Goal: Browse casually: Explore the website without a specific task or goal

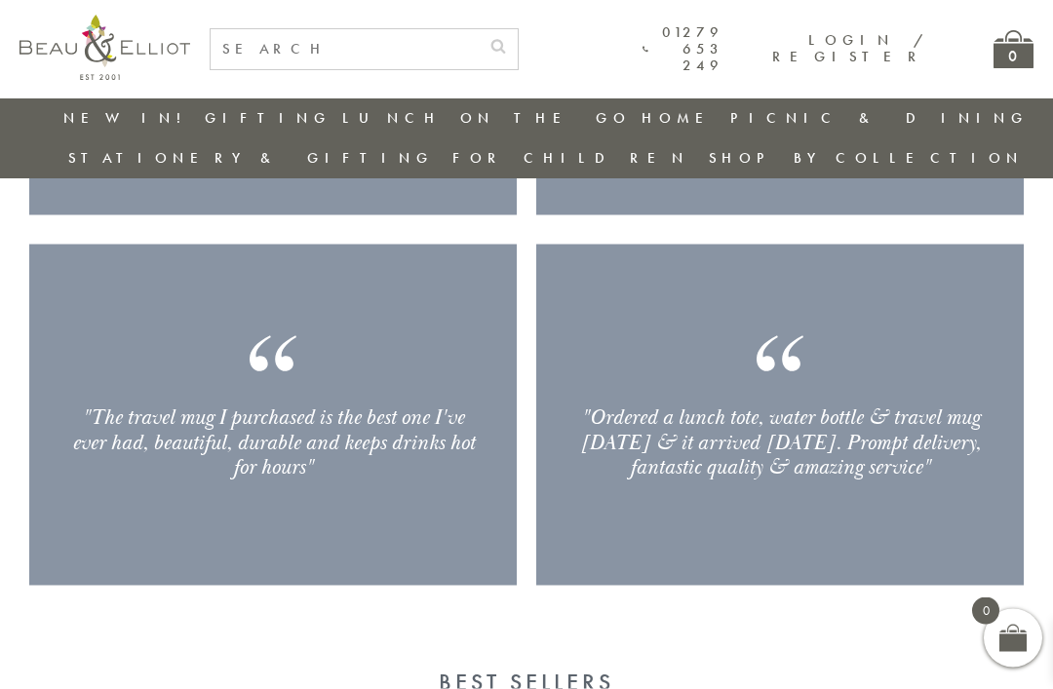
scroll to position [2767, 19]
click at [904, 198] on link "[PERSON_NAME]" at bounding box center [815, 206] width 175 height 17
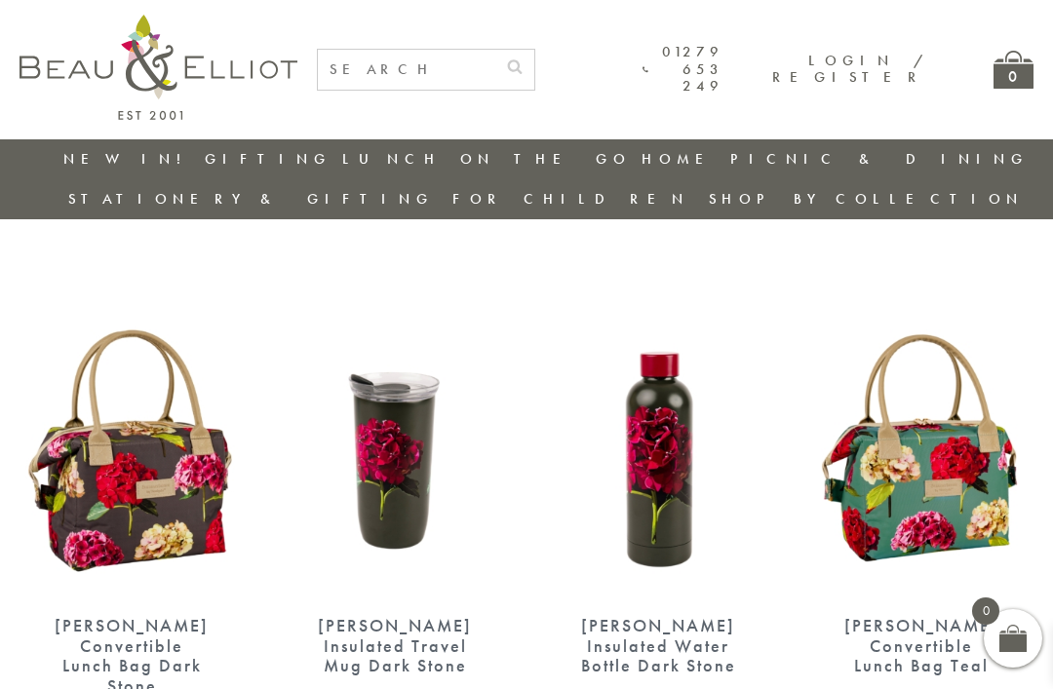
click at [904, 265] on link "[GEOGRAPHIC_DATA] and [GEOGRAPHIC_DATA]" at bounding box center [815, 290] width 175 height 51
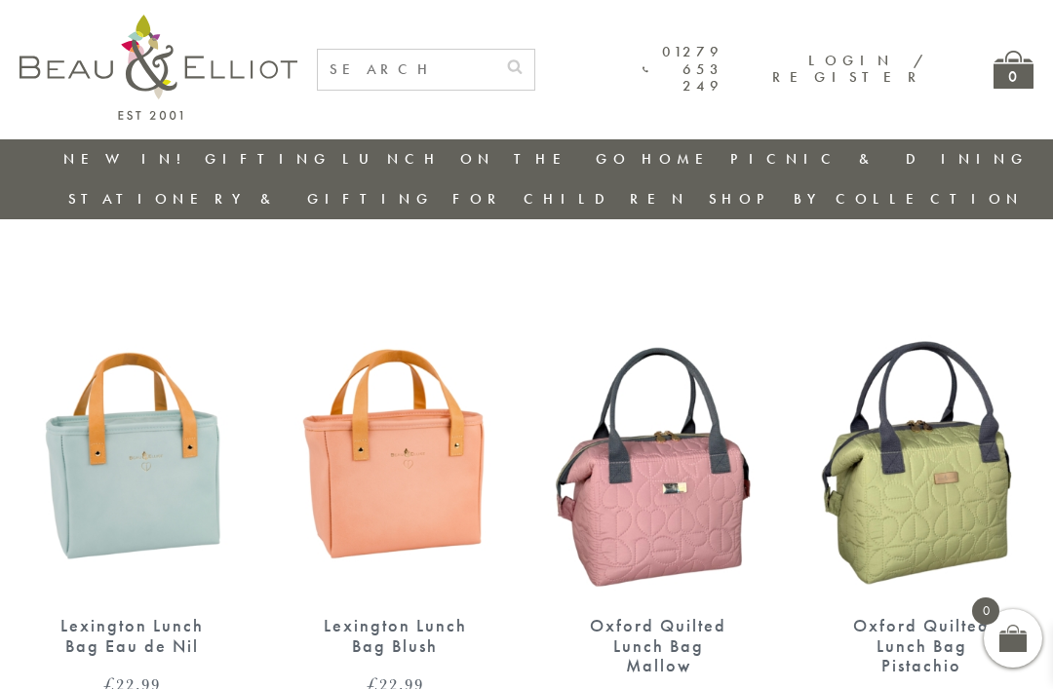
click at [904, 326] on link "[GEOGRAPHIC_DATA]" at bounding box center [815, 334] width 175 height 17
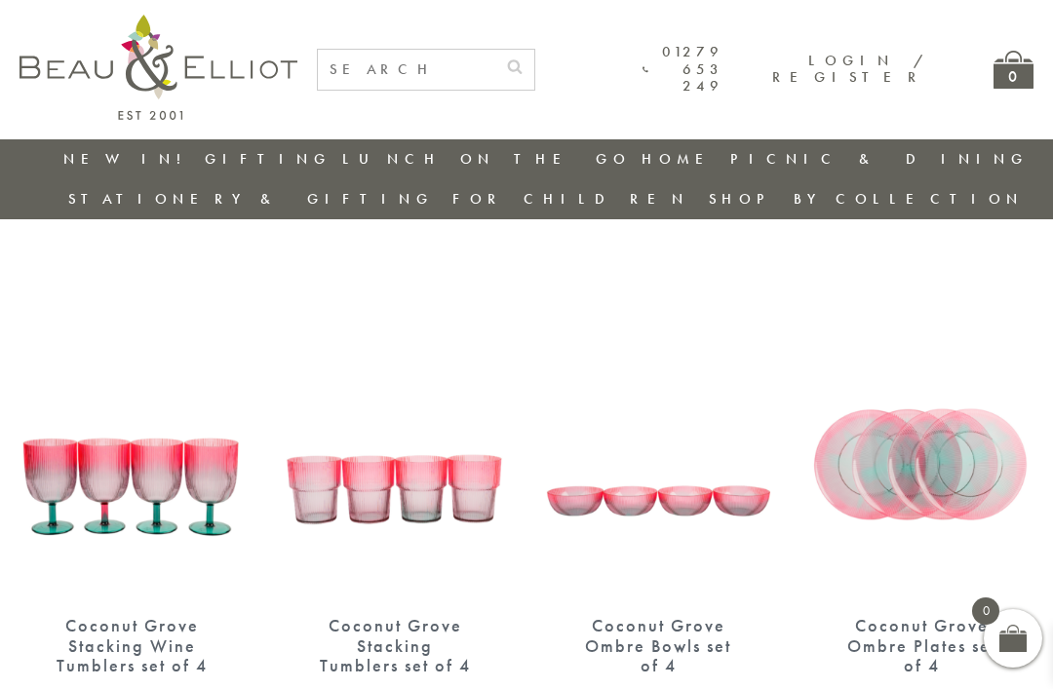
click at [904, 352] on link "Carnaby" at bounding box center [815, 360] width 175 height 17
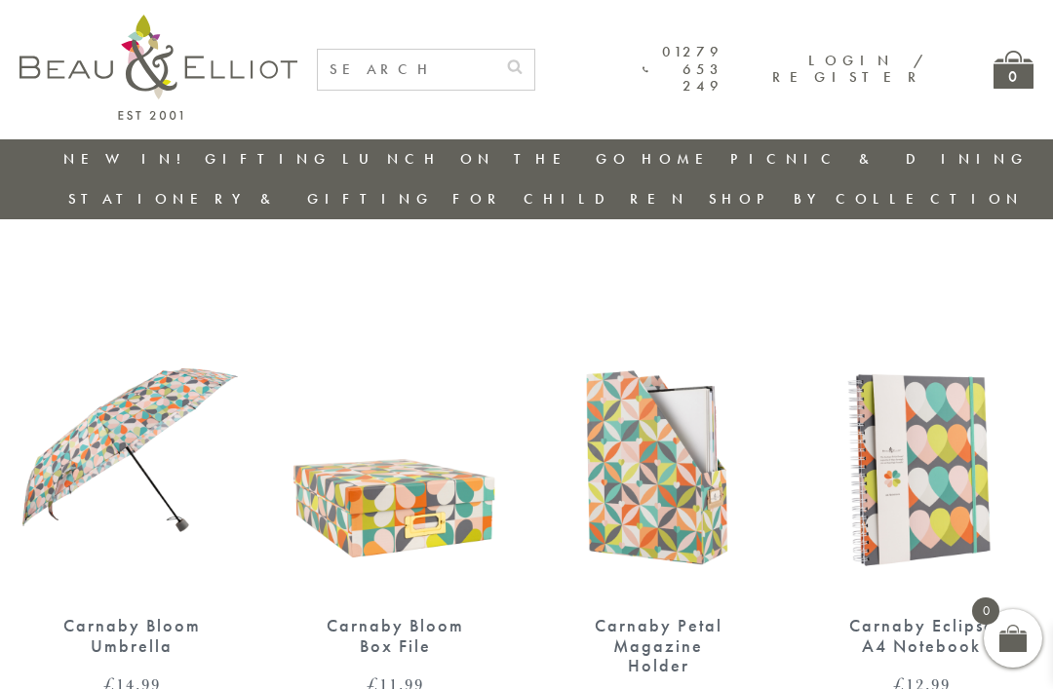
click at [904, 379] on link "Strawberries & Cream" at bounding box center [815, 396] width 175 height 34
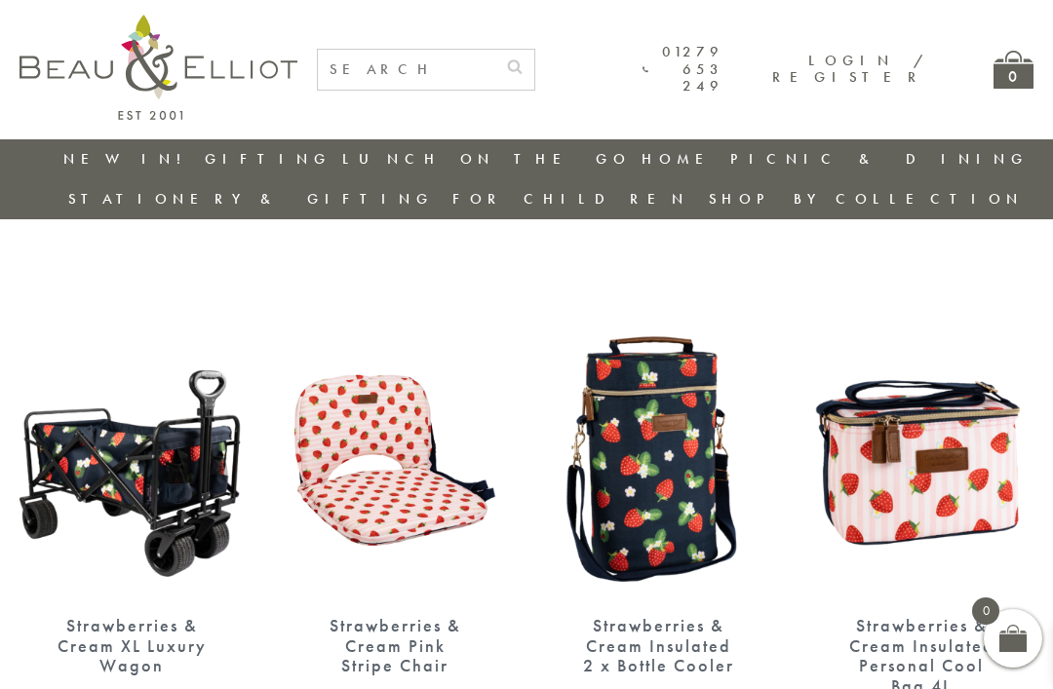
click at [904, 422] on link "Monogram" at bounding box center [815, 430] width 175 height 17
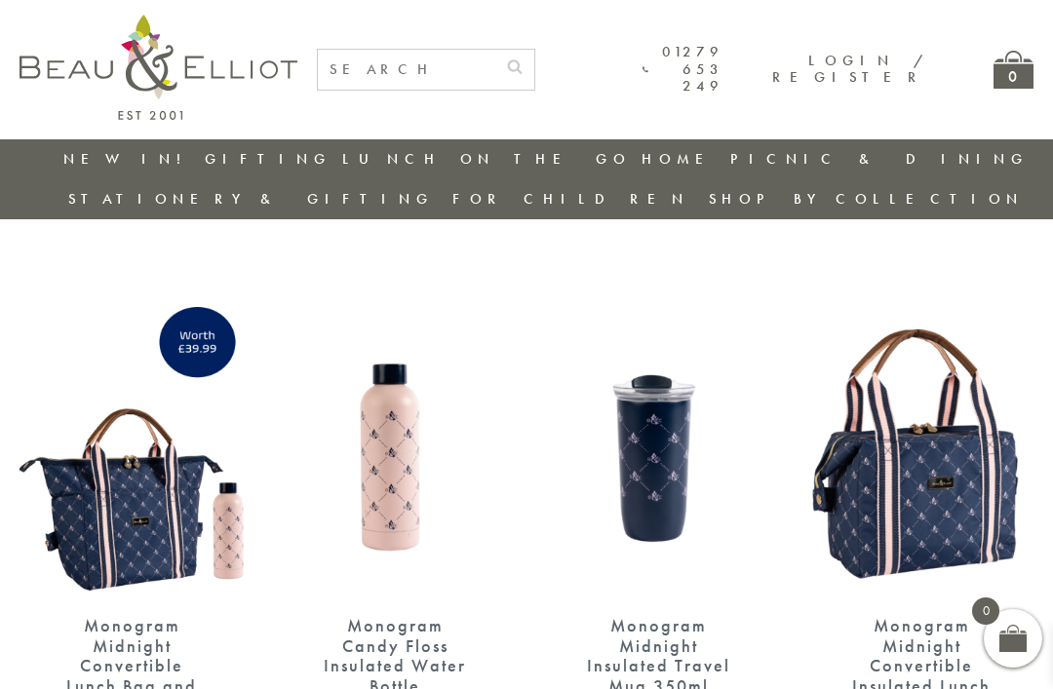
click at [898, 448] on link "[PERSON_NAME]" at bounding box center [815, 456] width 175 height 17
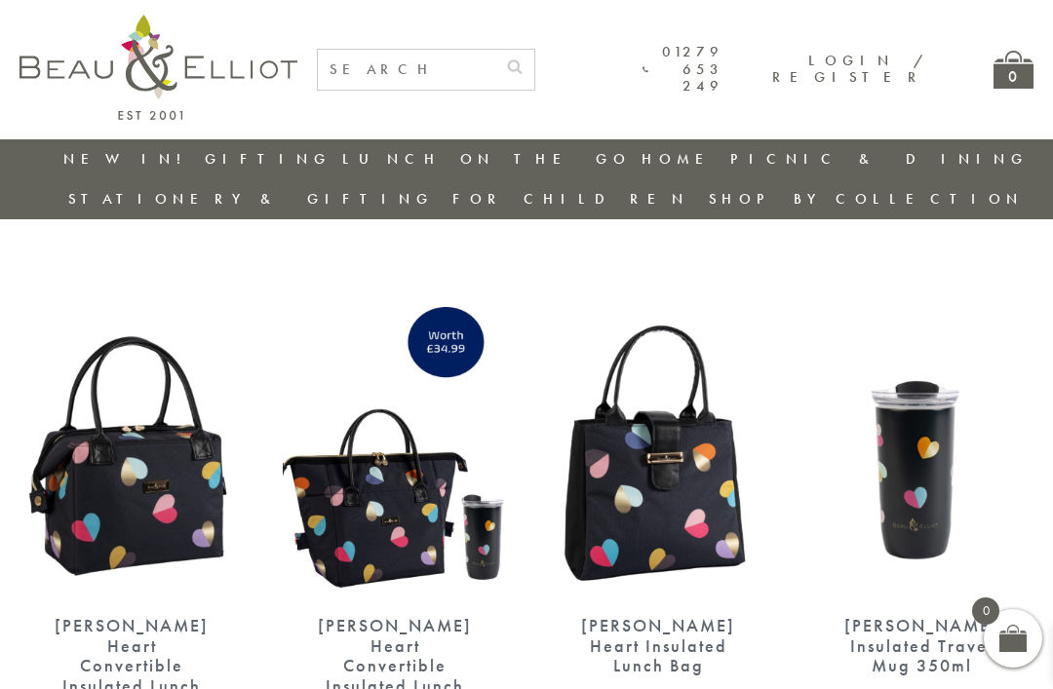
click at [904, 476] on link "Confetti" at bounding box center [815, 484] width 175 height 17
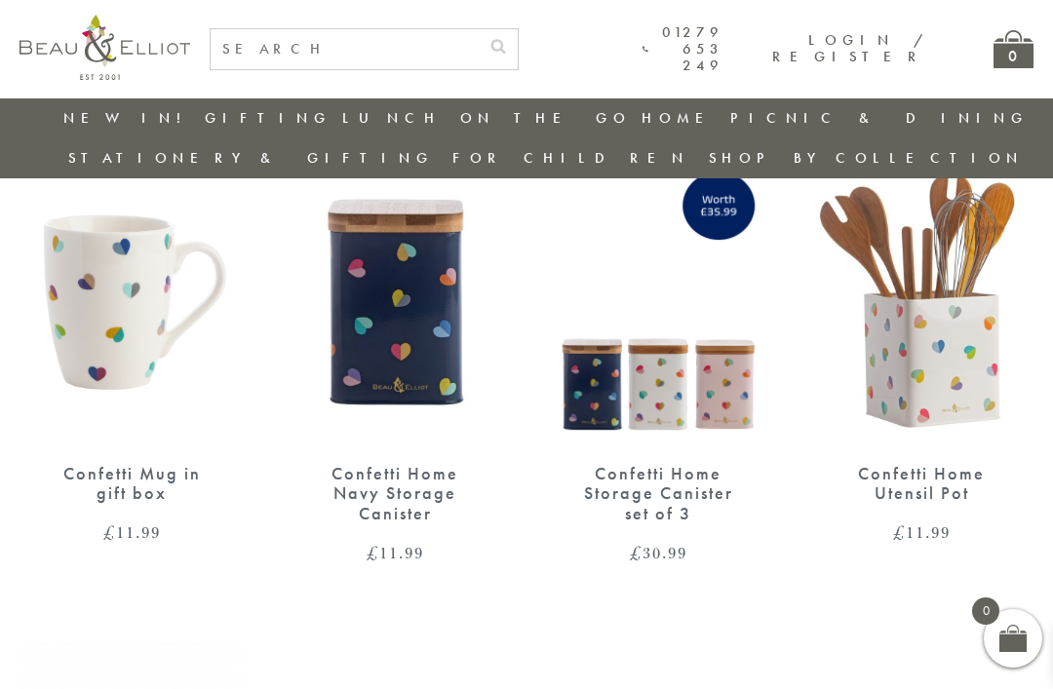
scroll to position [1562, 14]
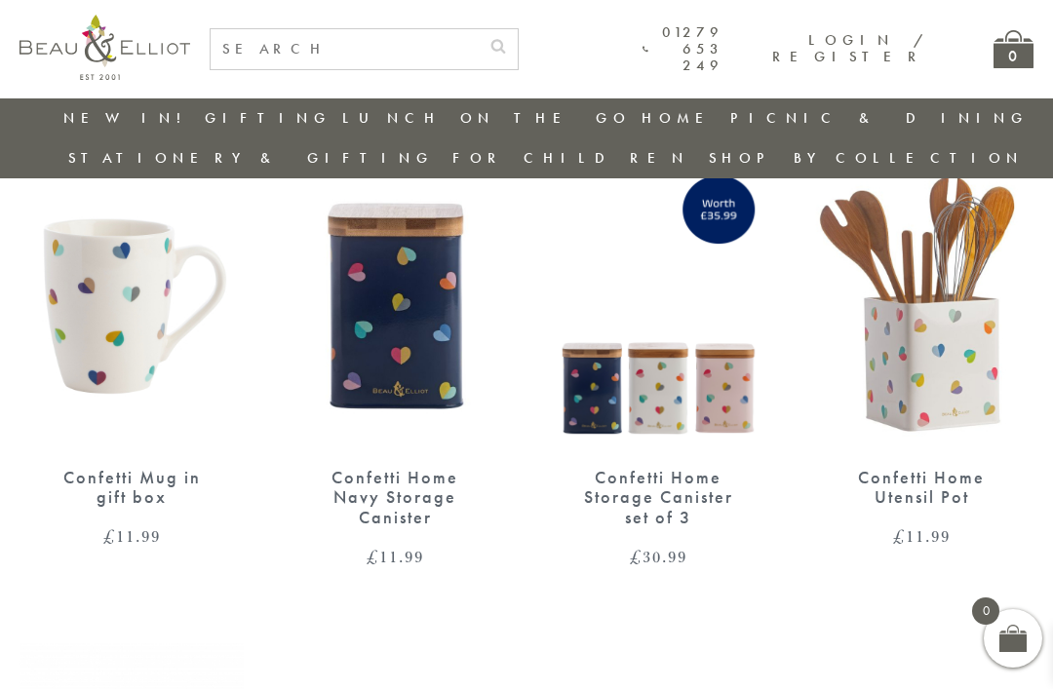
click at [931, 413] on link "Confetti Home Utensil Pot £ 11.99" at bounding box center [921, 352] width 224 height 387
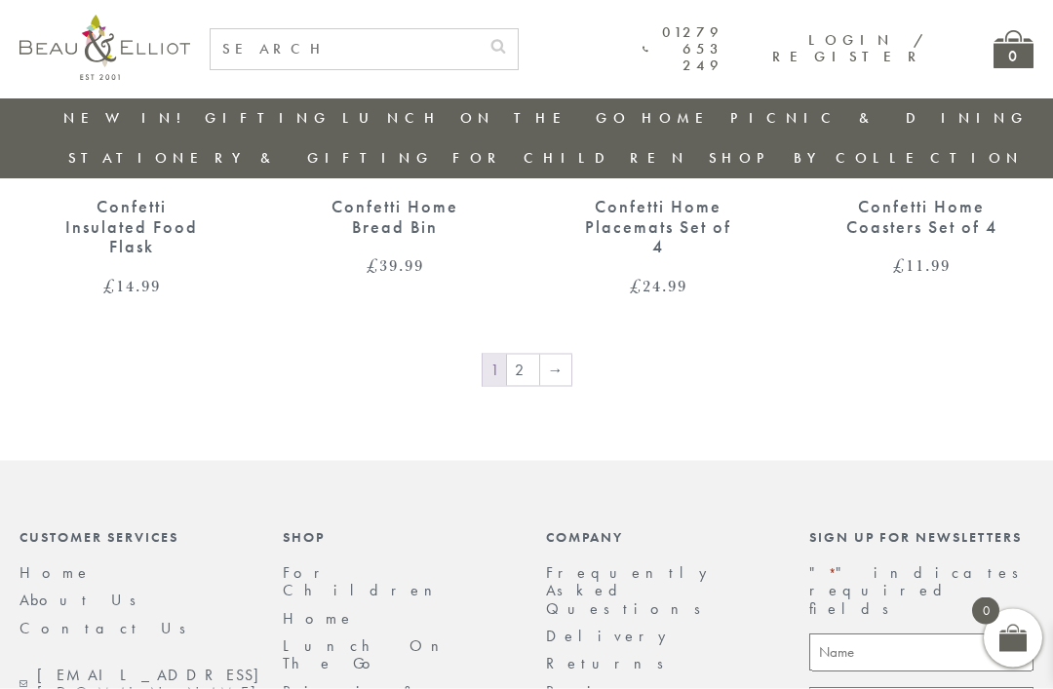
scroll to position [2313, 14]
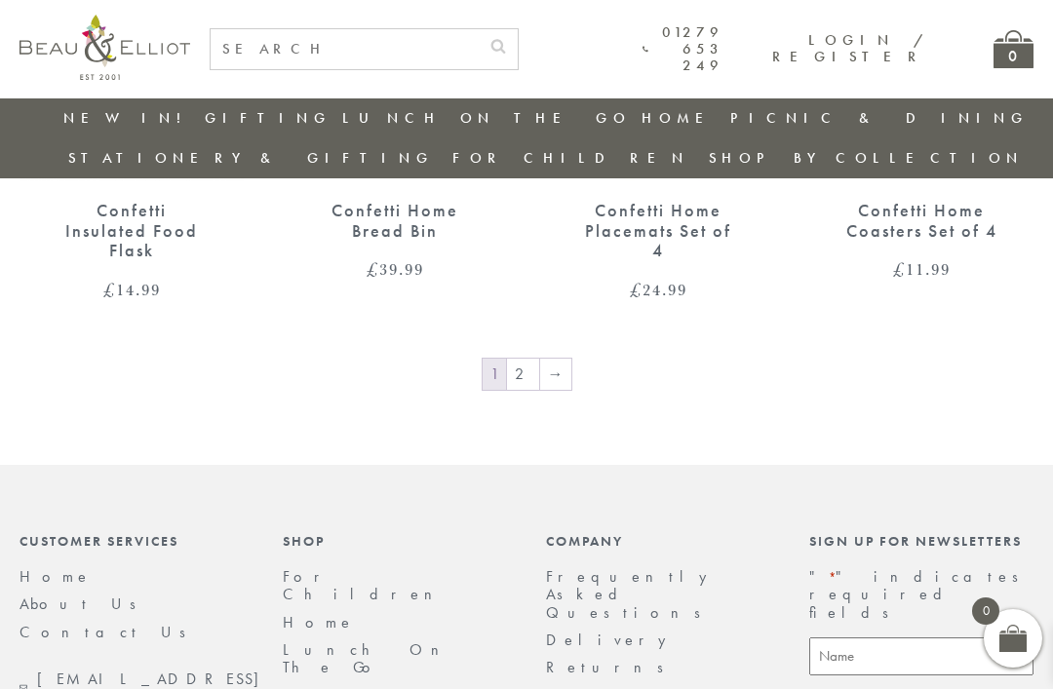
click at [550, 359] on link "→" at bounding box center [555, 374] width 31 height 31
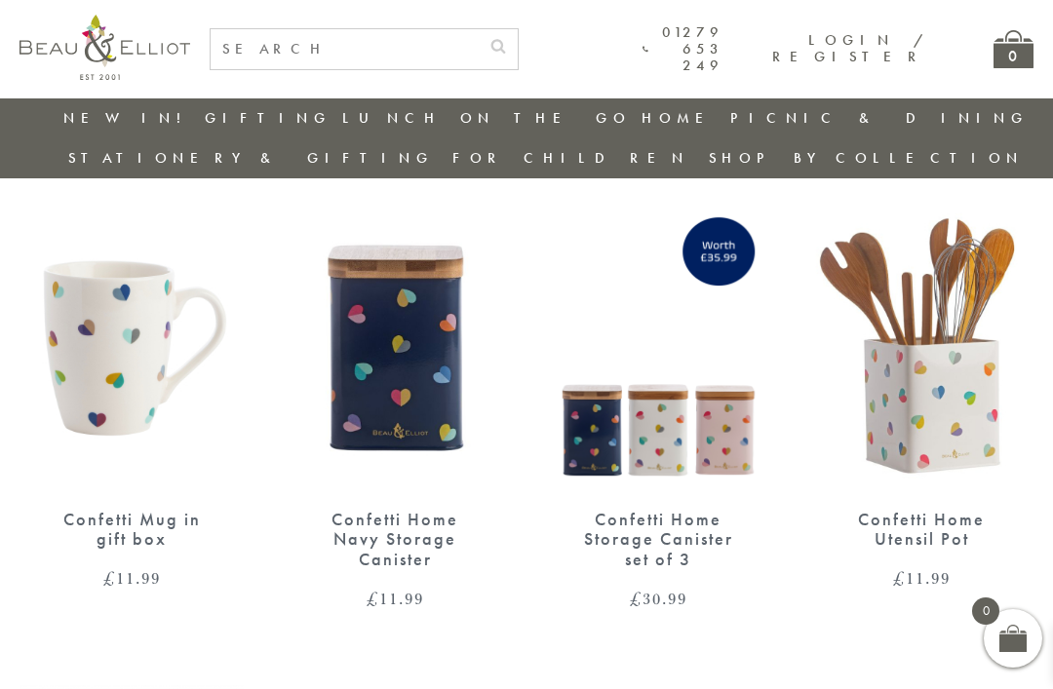
scroll to position [1518, 0]
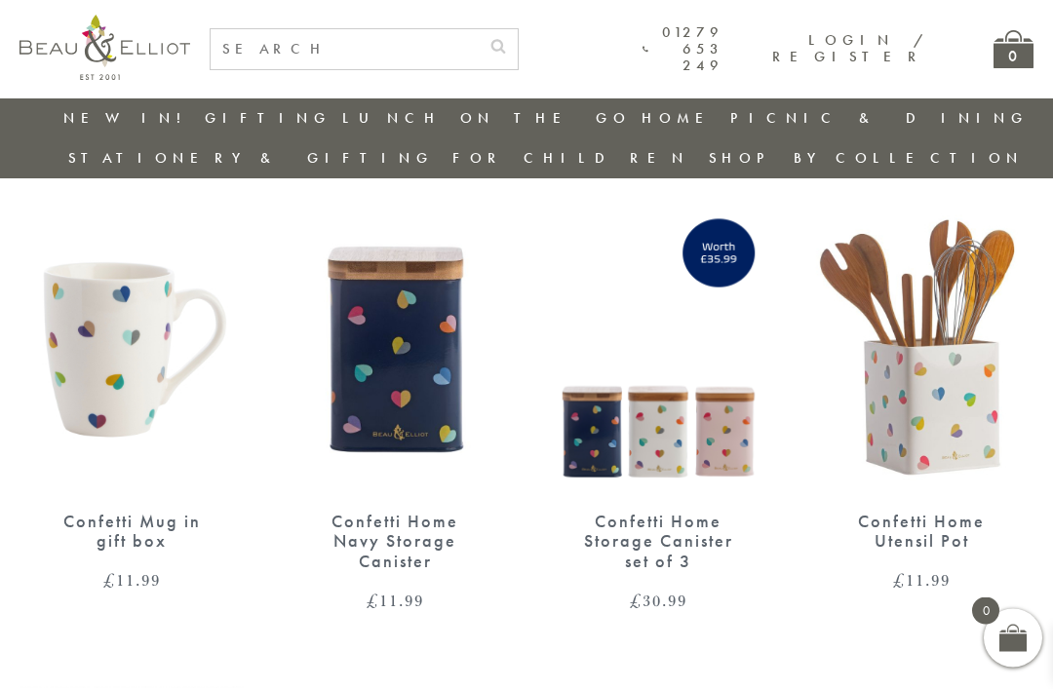
click at [417, 512] on div "Confetti Home Navy Storage Canister" at bounding box center [395, 542] width 156 height 60
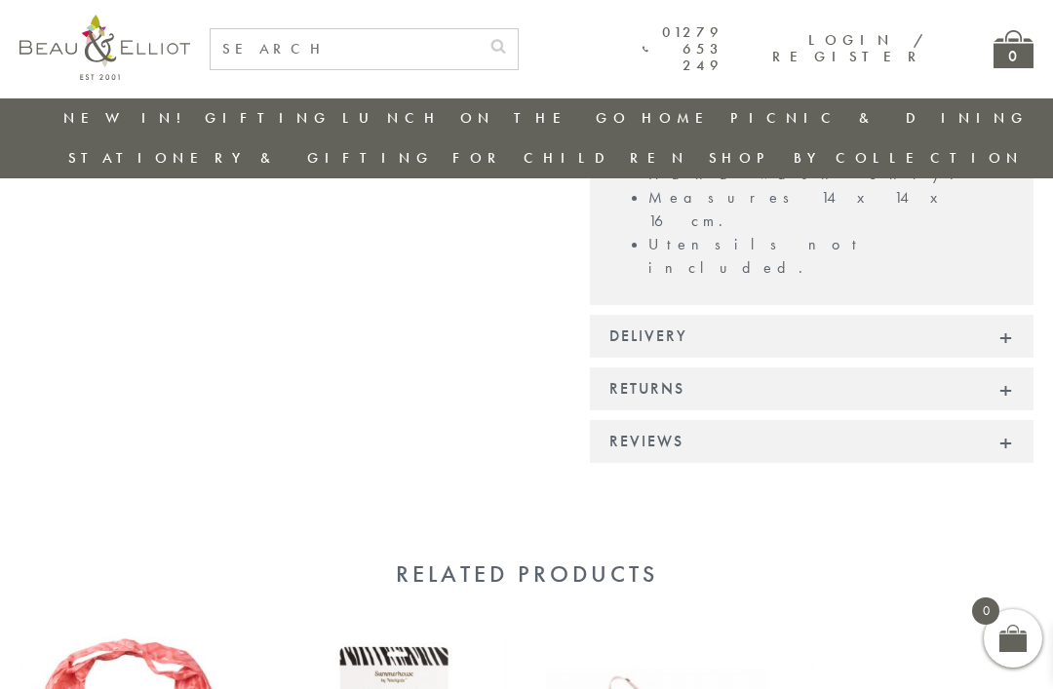
scroll to position [1030, 0]
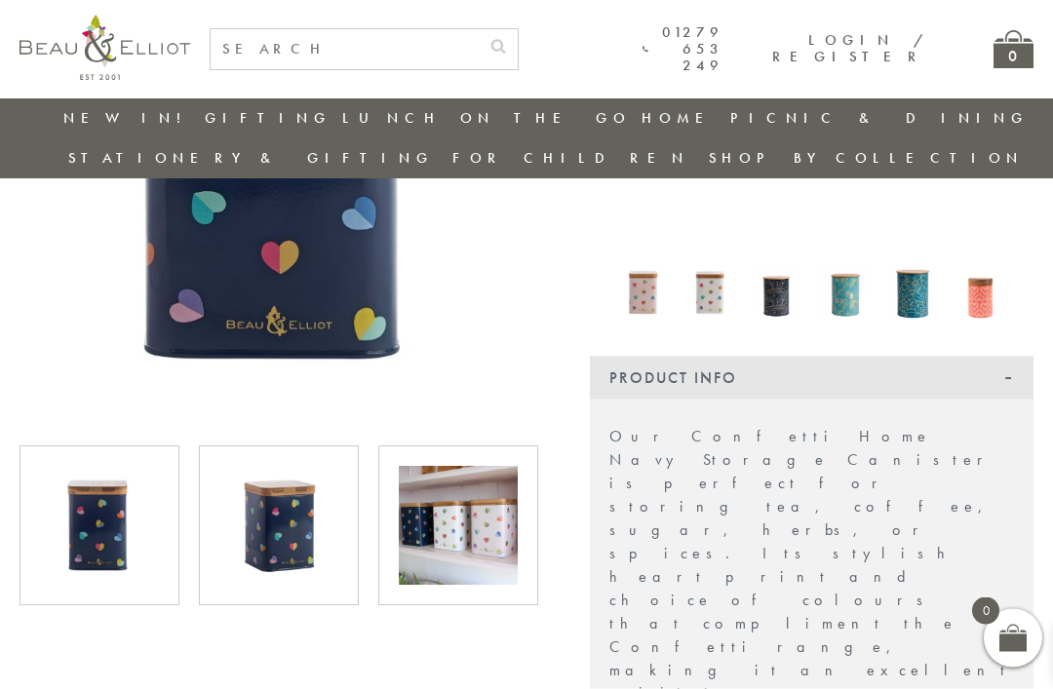
scroll to position [343, 0]
click at [306, 480] on img at bounding box center [278, 525] width 119 height 119
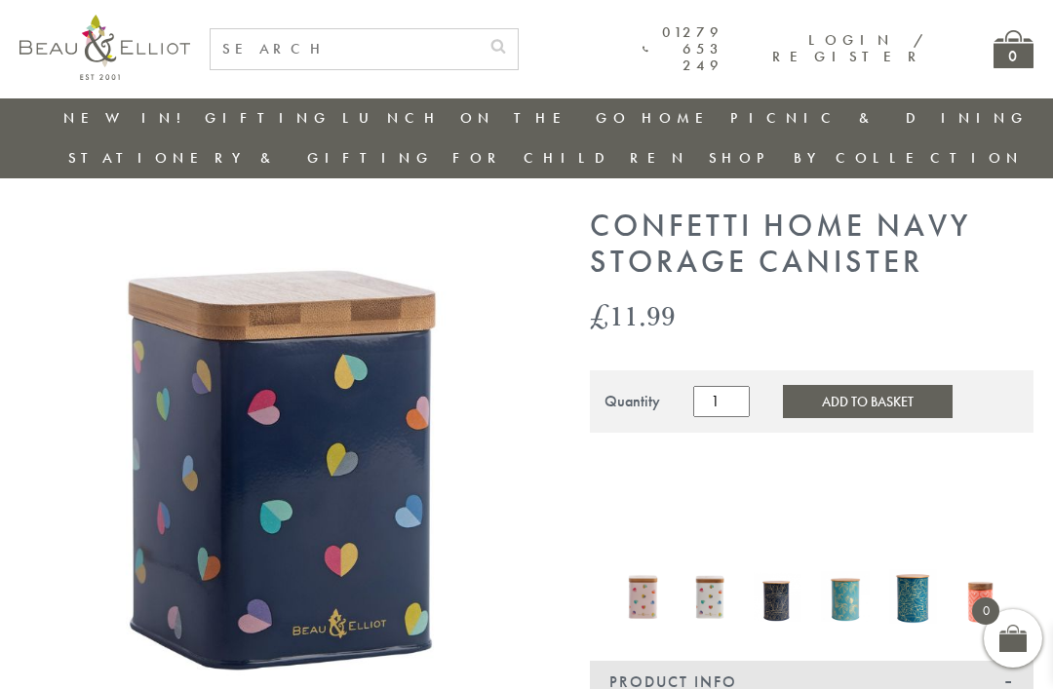
scroll to position [42, 0]
